Goal: Task Accomplishment & Management: Manage account settings

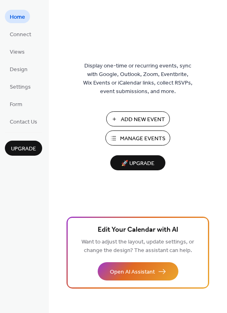
click at [143, 138] on span "Manage Events" at bounding box center [142, 138] width 45 height 9
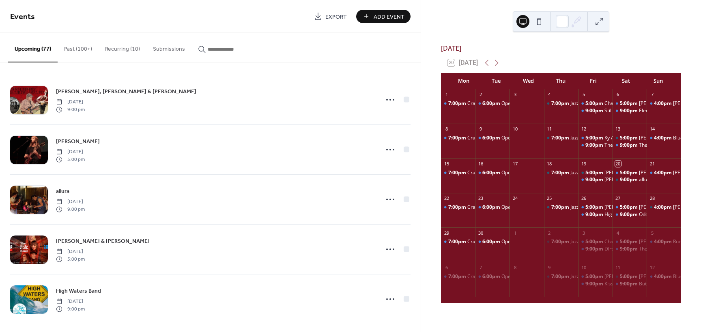
click at [217, 47] on input "button" at bounding box center [232, 49] width 49 height 9
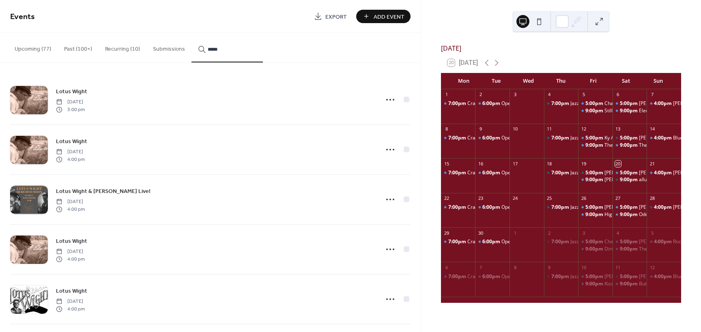
type input "*****"
